Goal: Task Accomplishment & Management: Complete application form

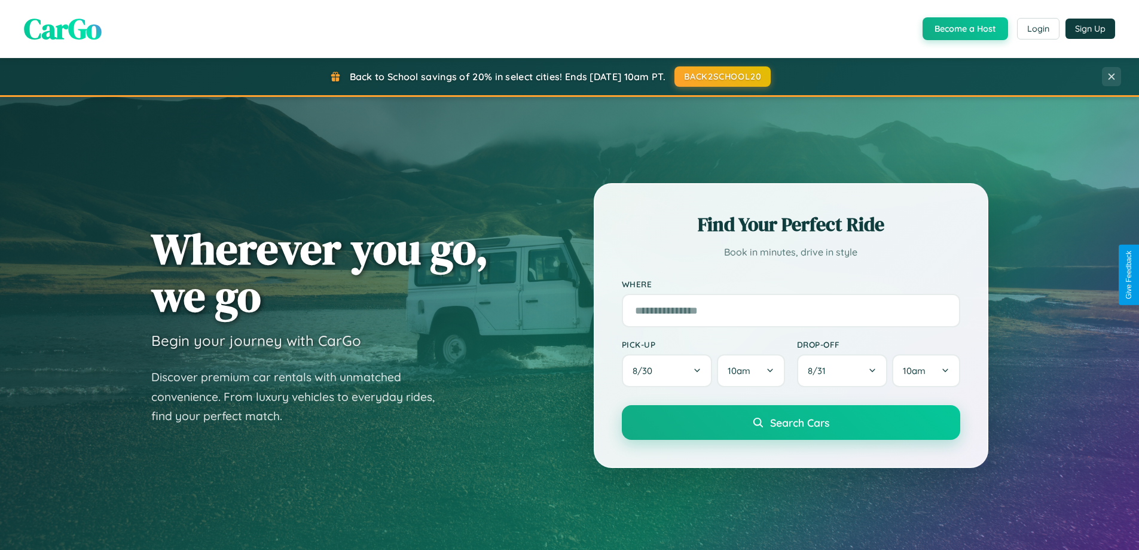
scroll to position [258, 0]
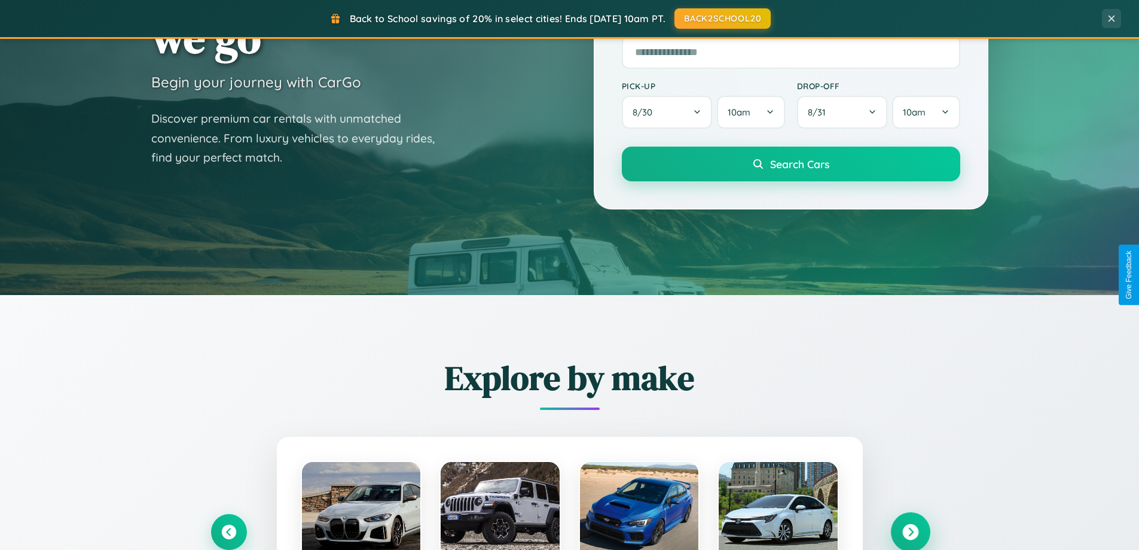
click at [910, 532] on icon at bounding box center [910, 532] width 16 height 16
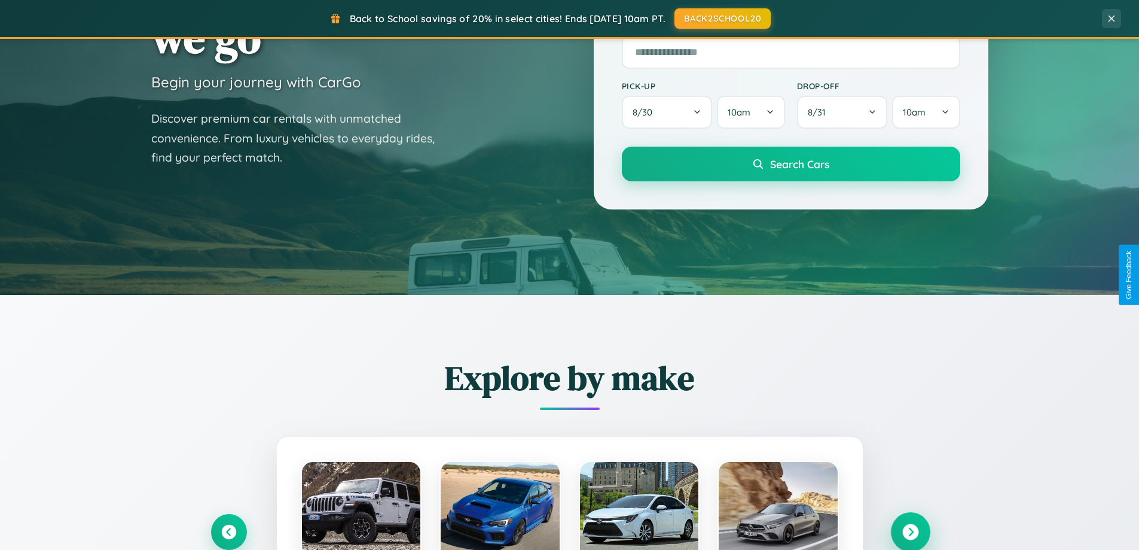
click at [910, 530] on icon at bounding box center [910, 532] width 16 height 16
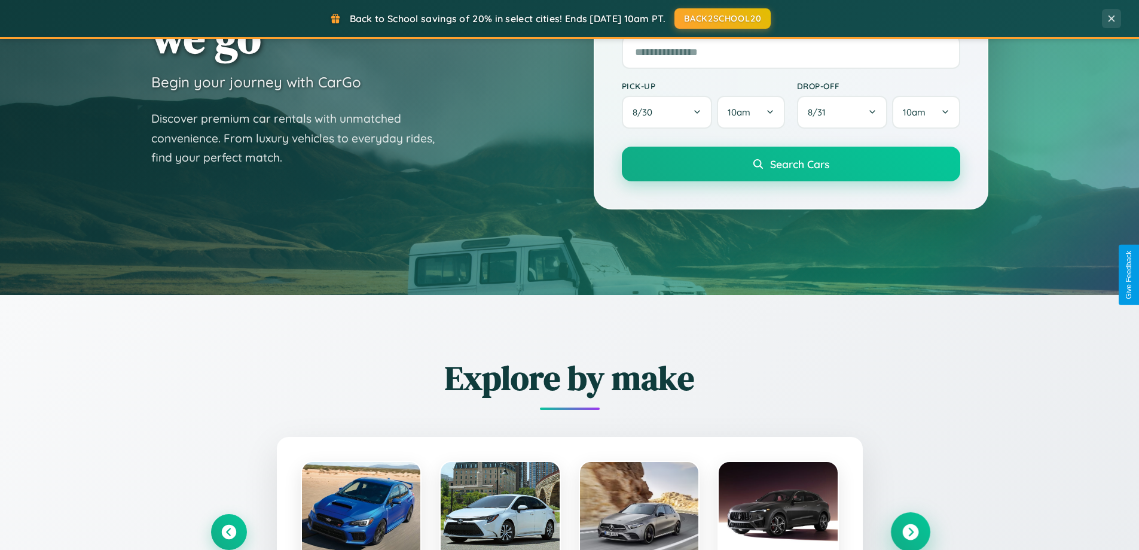
click at [910, 531] on icon at bounding box center [910, 532] width 16 height 16
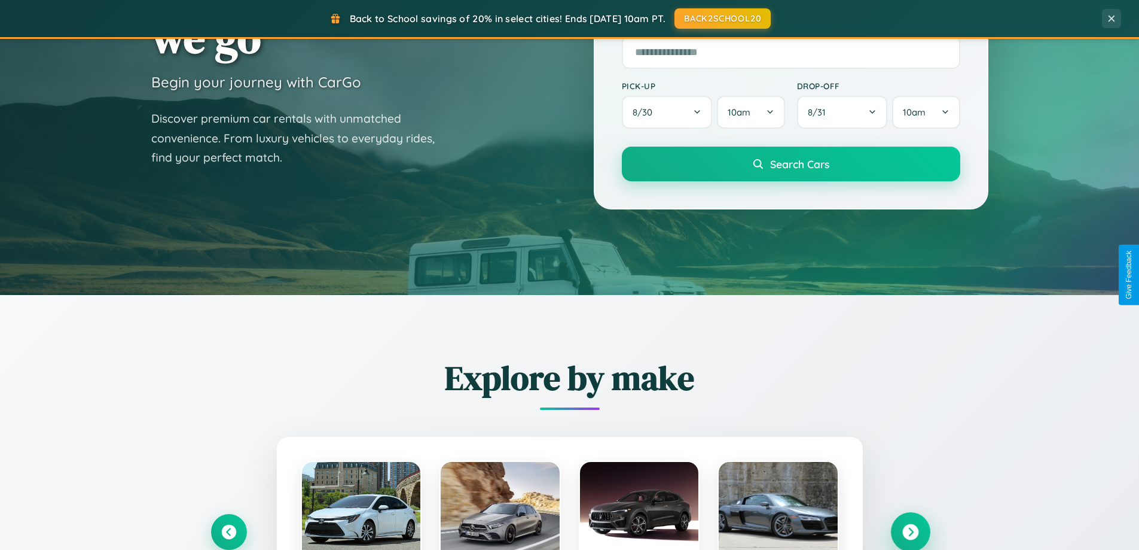
click at [910, 530] on icon at bounding box center [910, 532] width 16 height 16
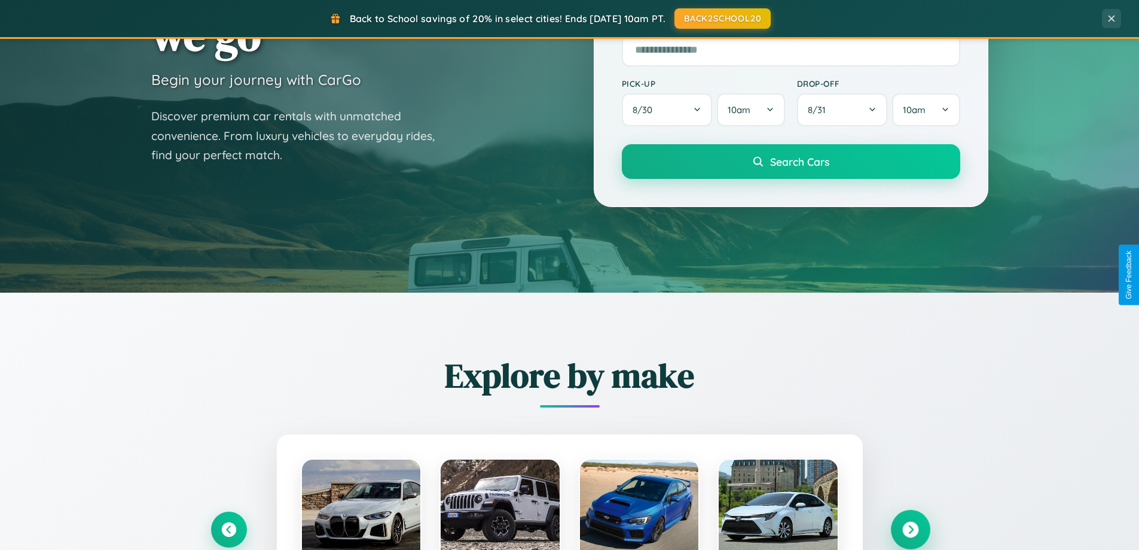
scroll to position [2301, 0]
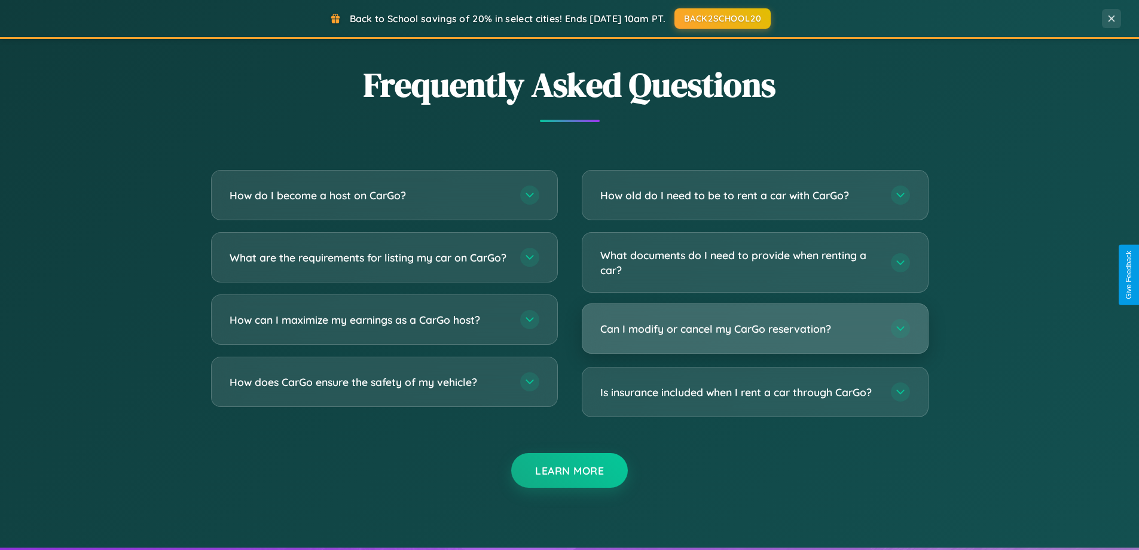
click at [755, 329] on h3 "Can I modify or cancel my CarGo reservation?" at bounding box center [739, 328] width 279 height 15
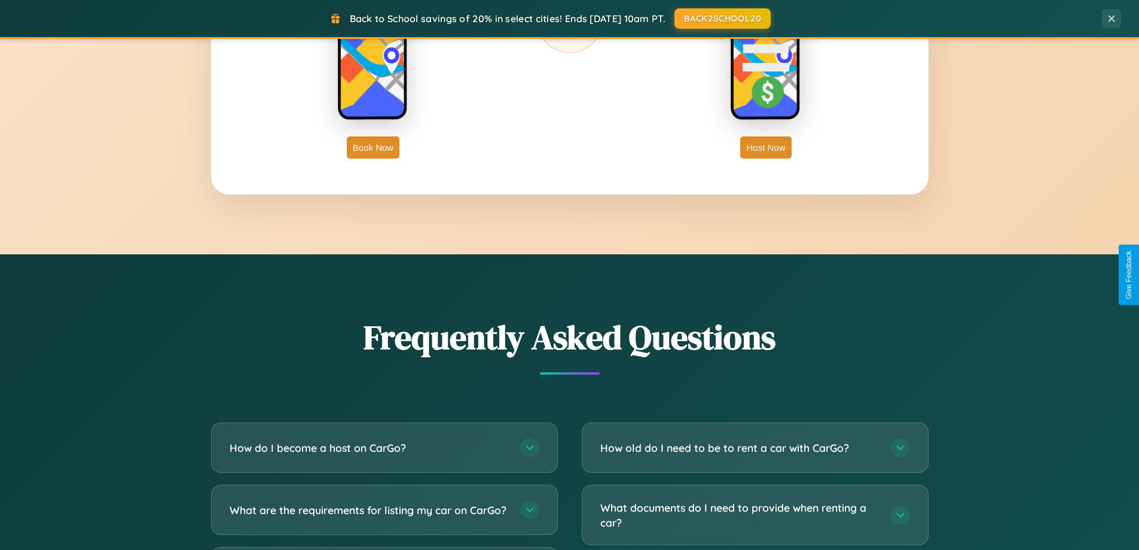
scroll to position [0, 0]
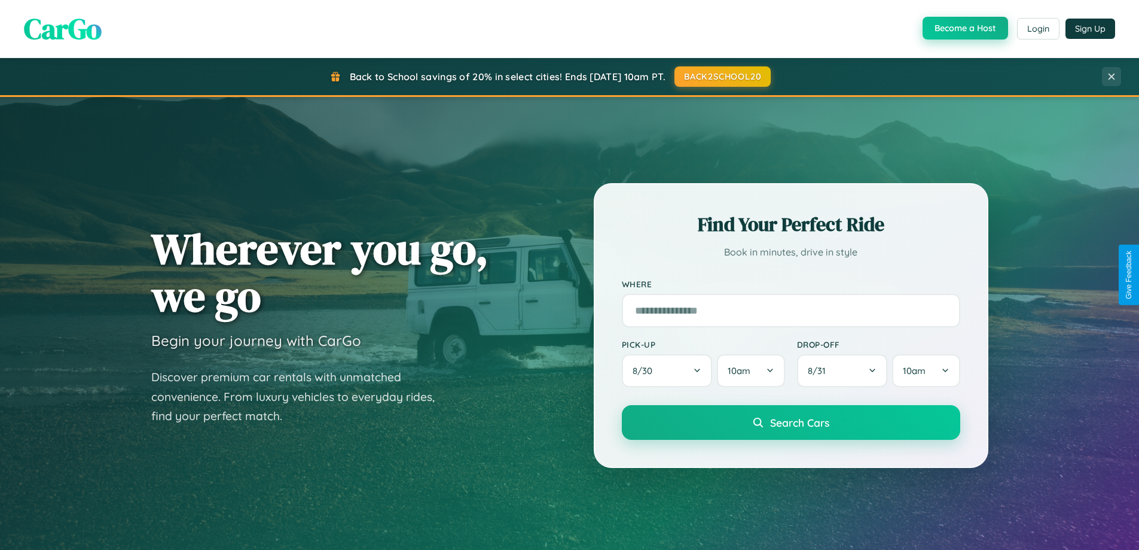
click at [964, 29] on button "Become a Host" at bounding box center [966, 28] width 86 height 23
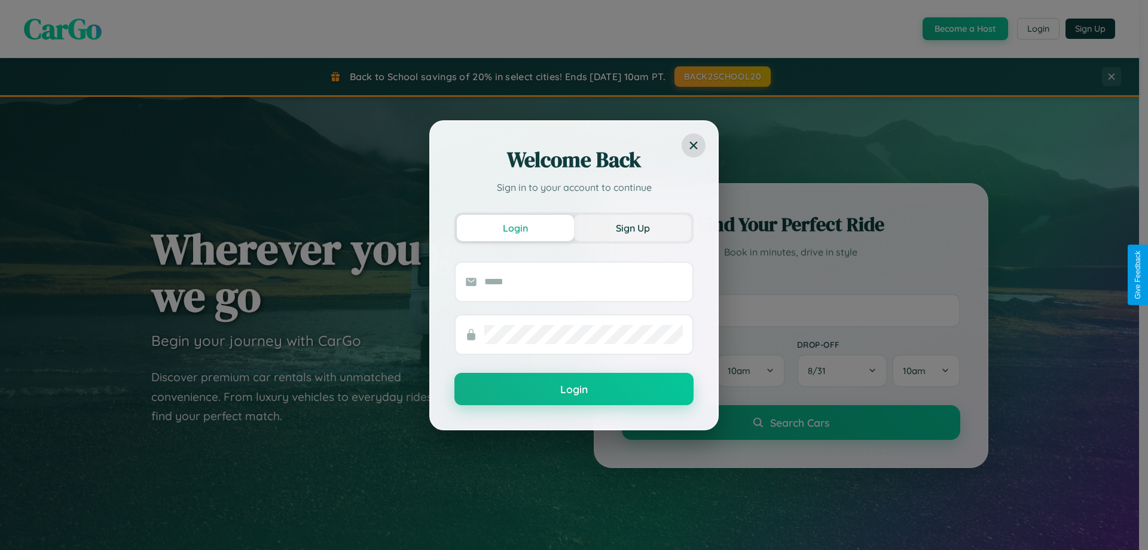
click at [633, 227] on button "Sign Up" at bounding box center [632, 228] width 117 height 26
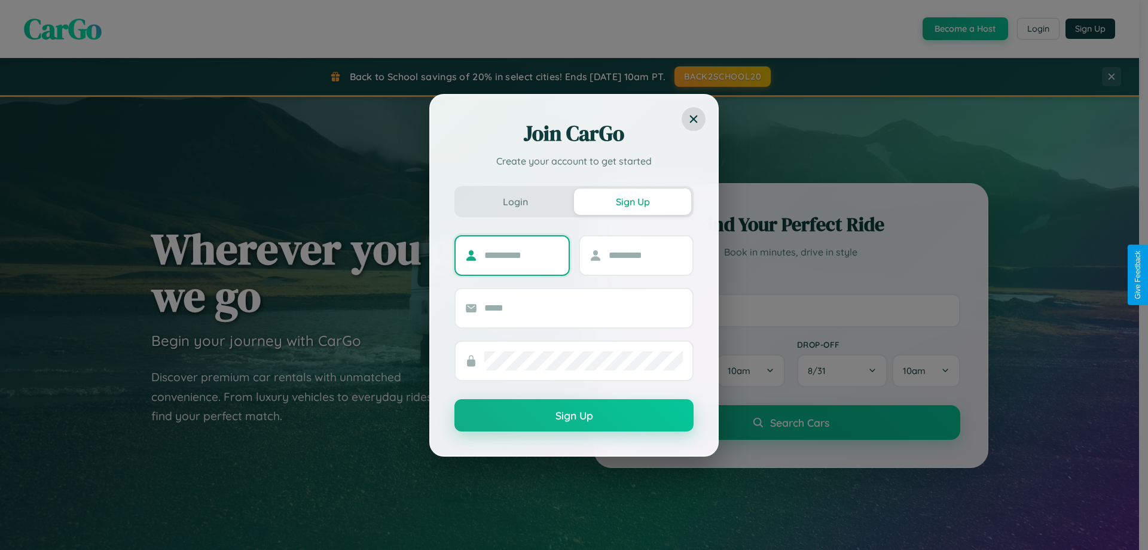
click at [521, 255] on input "text" at bounding box center [521, 255] width 75 height 19
type input "*********"
click at [645, 255] on input "text" at bounding box center [646, 255] width 75 height 19
type input "******"
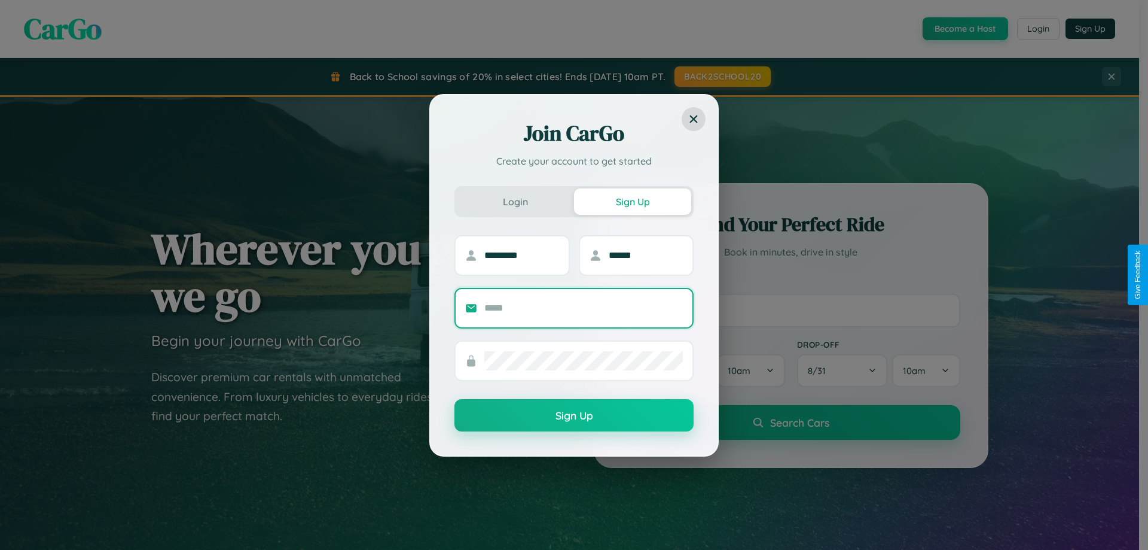
click at [584, 307] on input "text" at bounding box center [583, 307] width 199 height 19
type input "**********"
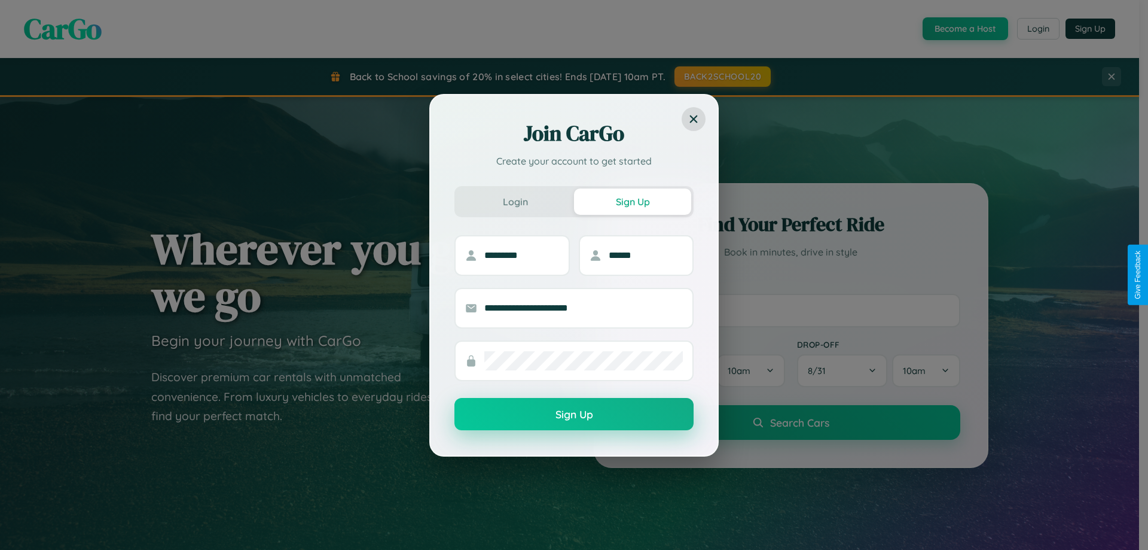
click at [574, 414] on button "Sign Up" at bounding box center [574, 414] width 239 height 32
